Goal: Navigation & Orientation: Go to known website

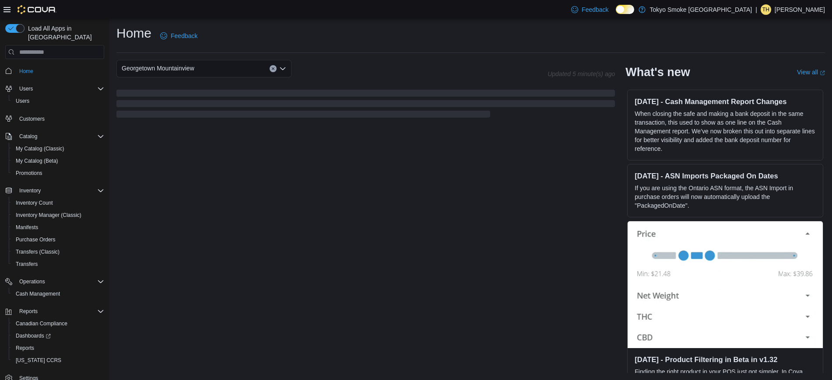
scroll to position [147, 0]
